Goal: Task Accomplishment & Management: Use online tool/utility

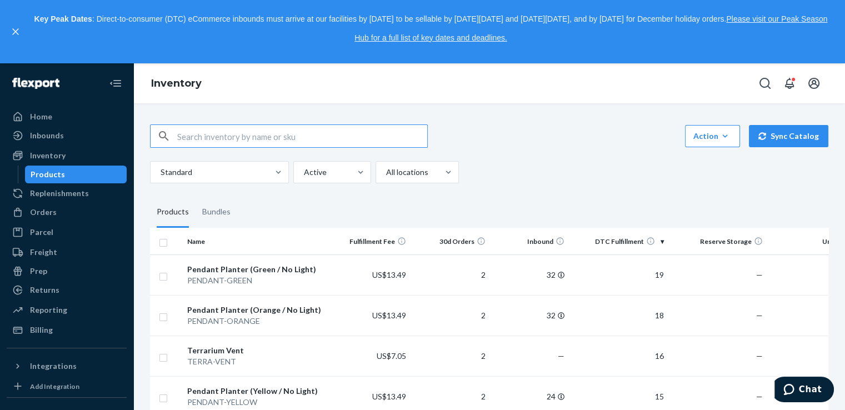
click at [291, 138] on input "text" at bounding box center [302, 136] width 250 height 22
paste input "553054"
type input "553054"
click at [64, 217] on div "Orders" at bounding box center [67, 212] width 118 height 16
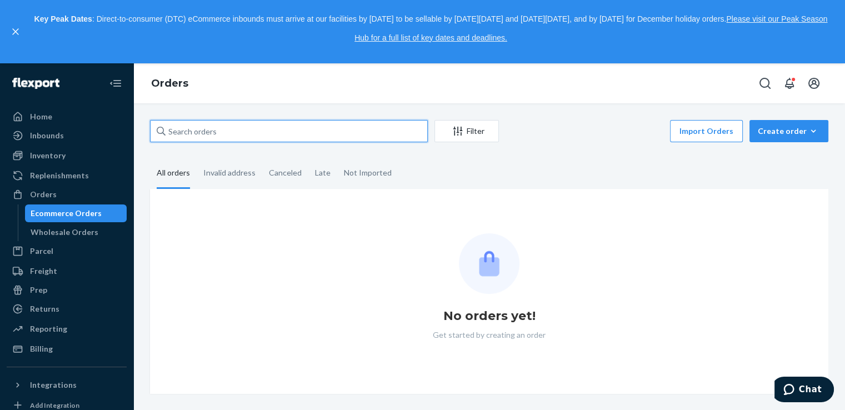
click at [216, 130] on input "text" at bounding box center [289, 131] width 278 height 22
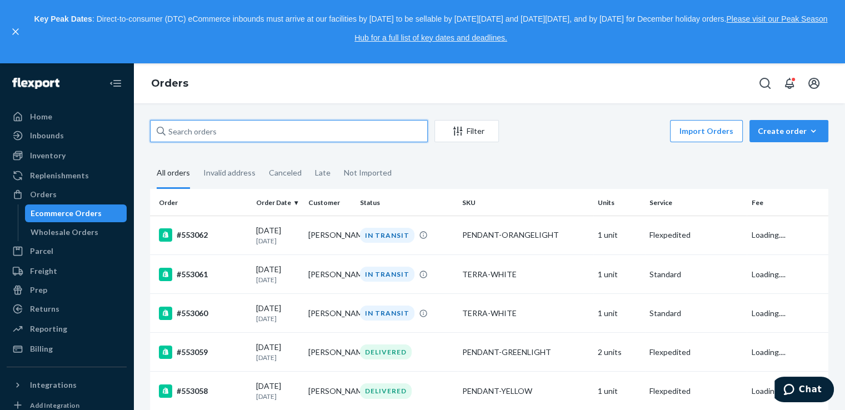
paste input "553054"
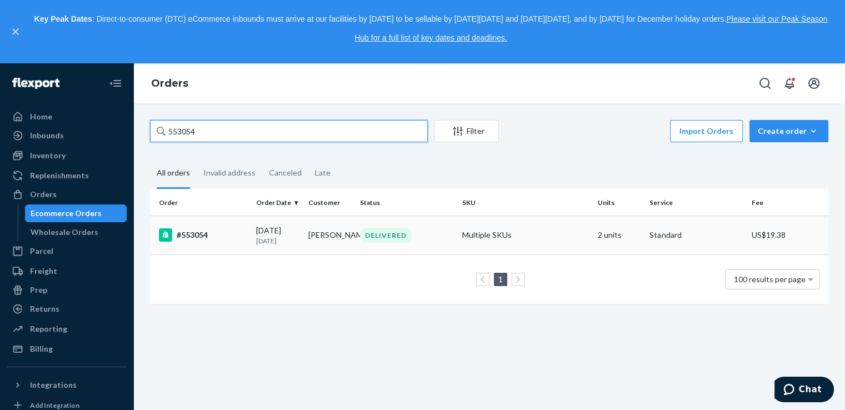
type input "553054"
click at [333, 237] on td "[PERSON_NAME]" at bounding box center [330, 235] width 52 height 39
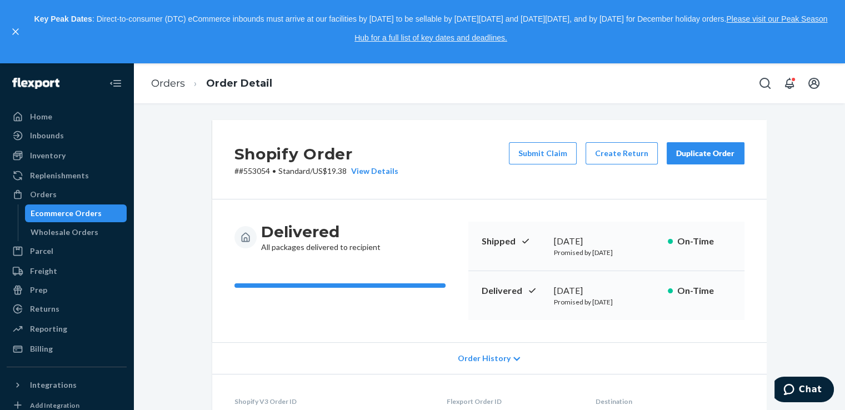
click at [696, 156] on div "Duplicate Order" at bounding box center [705, 153] width 59 height 11
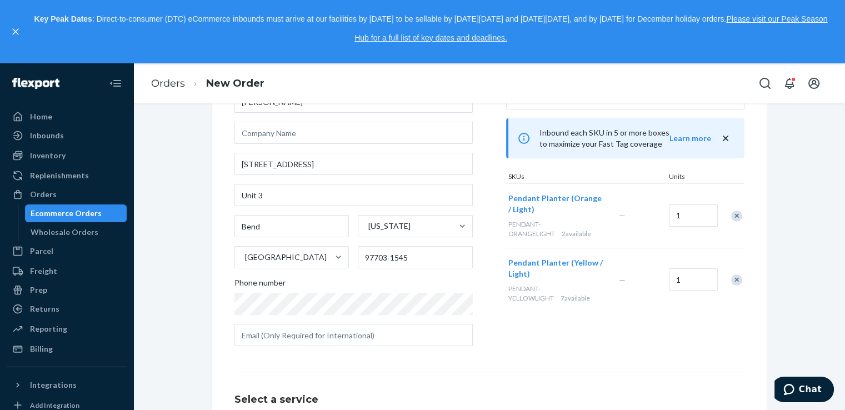
scroll to position [148, 0]
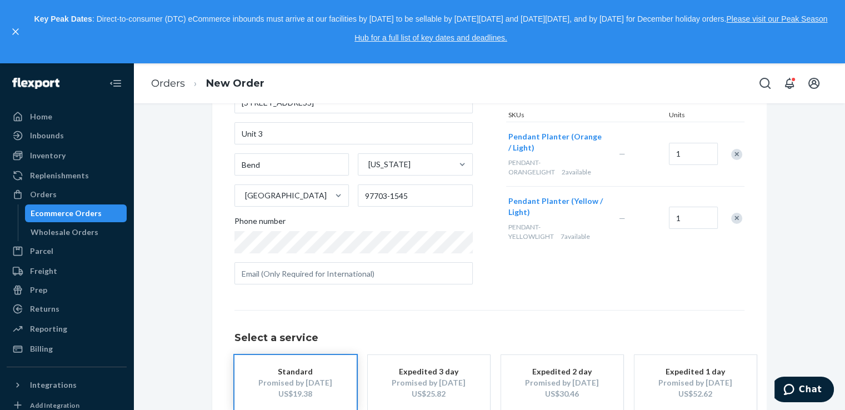
click at [735, 214] on div "Remove Item" at bounding box center [736, 218] width 11 height 11
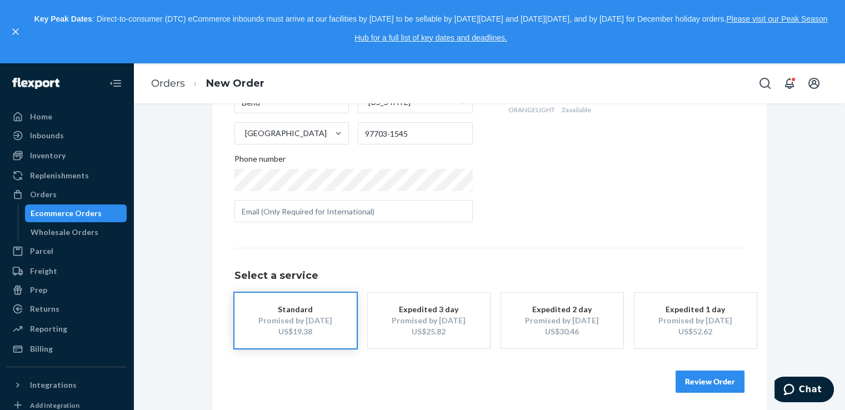
scroll to position [214, 0]
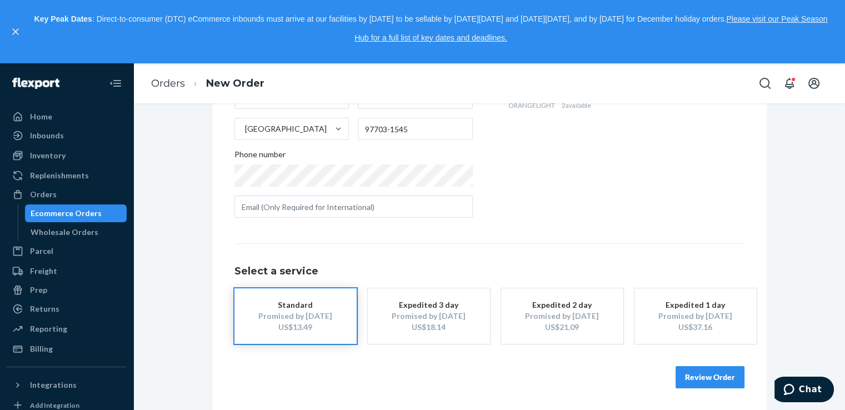
click at [707, 383] on button "Review Order" at bounding box center [710, 377] width 69 height 22
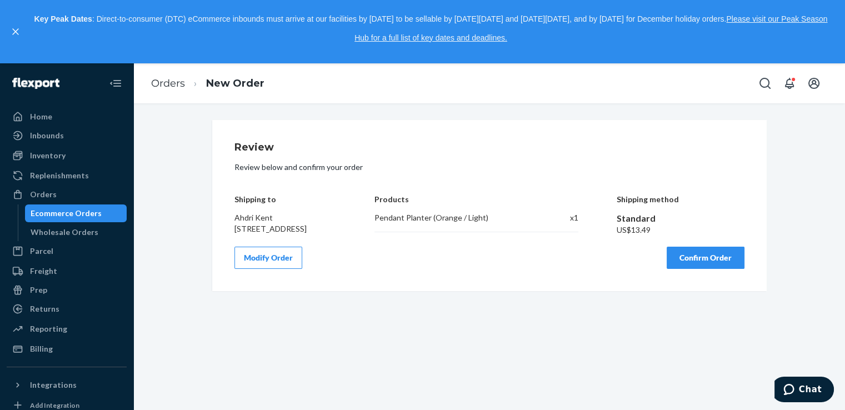
scroll to position [0, 0]
click at [684, 269] on button "Confirm Order" at bounding box center [706, 258] width 78 height 22
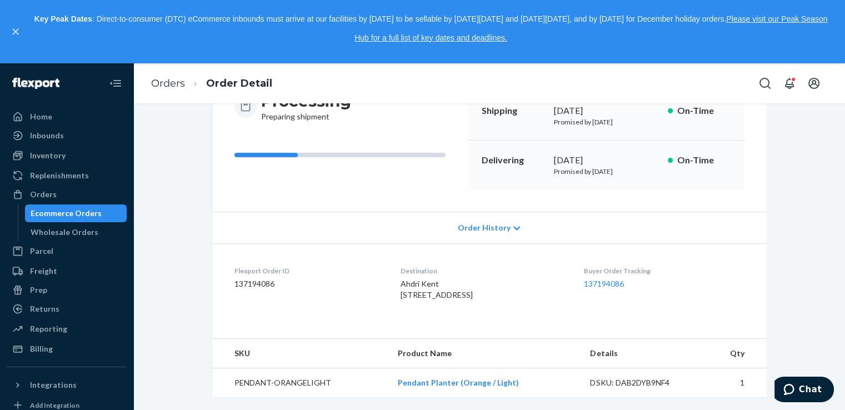
scroll to position [162, 0]
